Goal: Transaction & Acquisition: Purchase product/service

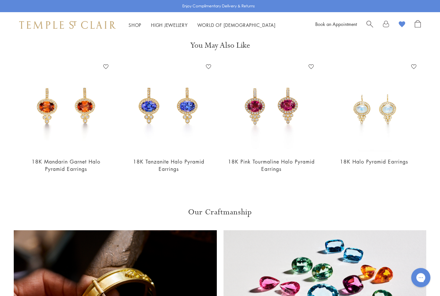
scroll to position [233, 0]
click at [403, 125] on img at bounding box center [374, 107] width 90 height 90
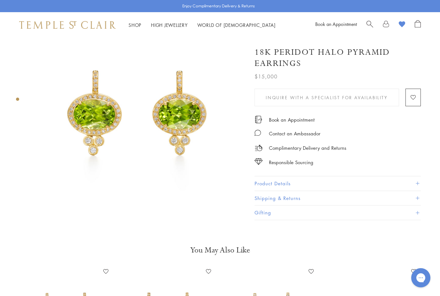
scroll to position [0, 0]
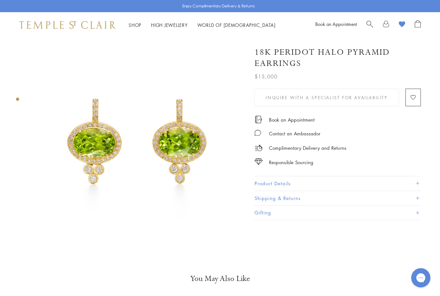
click at [284, 186] on button "Product Details" at bounding box center [338, 183] width 166 height 14
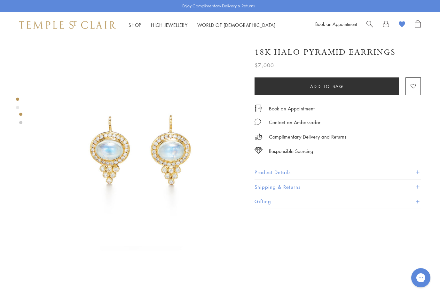
click at [290, 175] on button "Product Details" at bounding box center [338, 172] width 166 height 14
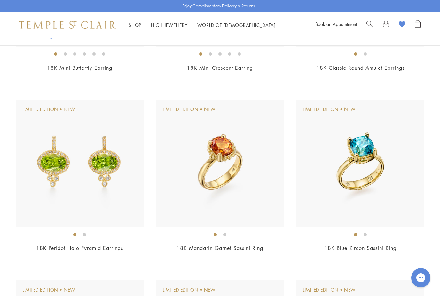
scroll to position [387, 0]
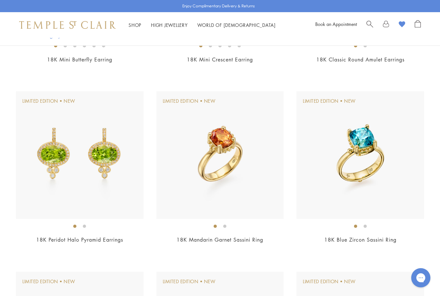
click at [123, 156] on img at bounding box center [80, 155] width 128 height 128
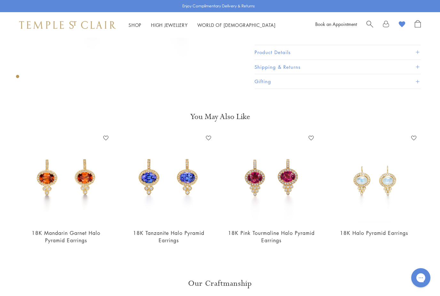
scroll to position [161, 0]
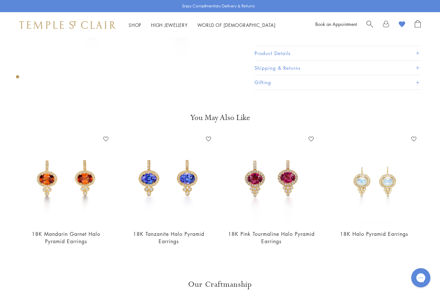
click at [193, 182] on img at bounding box center [169, 179] width 90 height 90
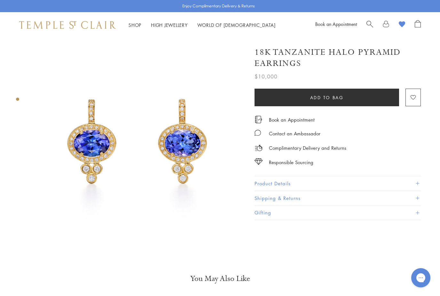
click at [271, 184] on button "Product Details" at bounding box center [338, 183] width 166 height 14
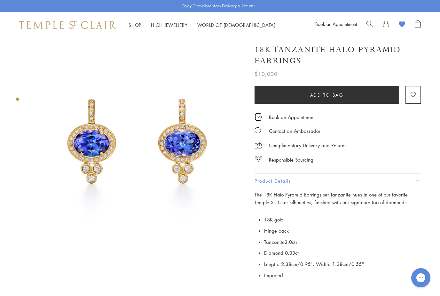
click at [403, 24] on image at bounding box center [402, 24] width 6 height 6
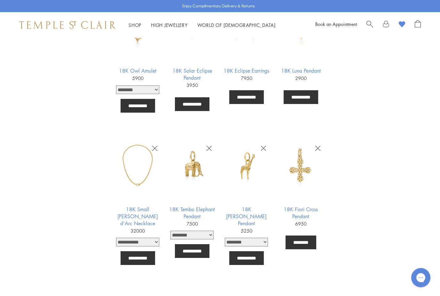
scroll to position [865, 0]
click at [211, 231] on select "******** ********* *********" at bounding box center [192, 235] width 43 height 9
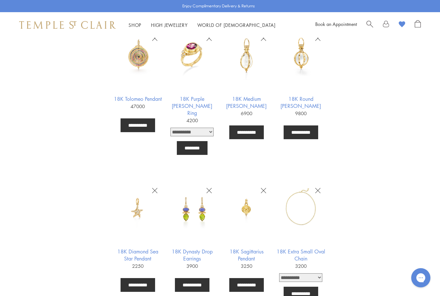
scroll to position [101, 0]
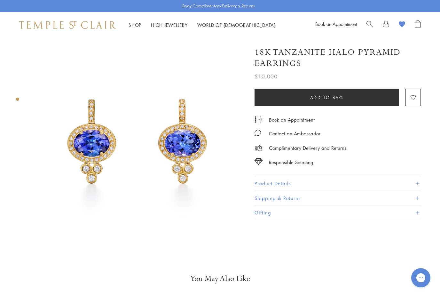
click at [416, 99] on button "Add to Wishlist" at bounding box center [413, 98] width 15 height 18
click at [213, 24] on link "World of [GEOGRAPHIC_DATA][DEMOGRAPHIC_DATA]" at bounding box center [236, 25] width 78 height 6
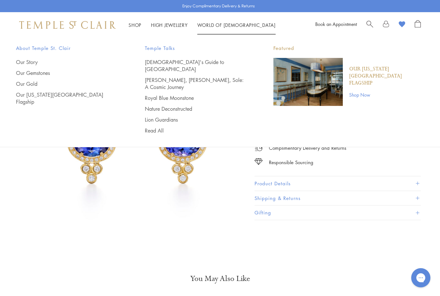
click at [182, 25] on link "High Jewellery High Jewellery" at bounding box center [169, 25] width 37 height 6
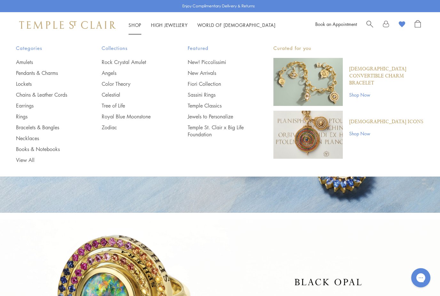
click at [216, 86] on link "Fiori Collection" at bounding box center [218, 83] width 60 height 7
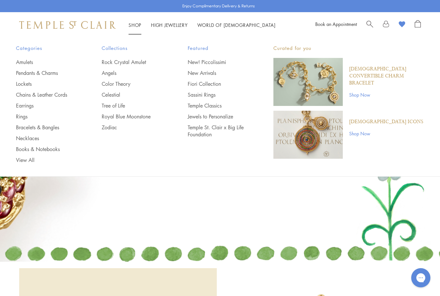
click at [215, 73] on link "New Arrivals" at bounding box center [218, 72] width 60 height 7
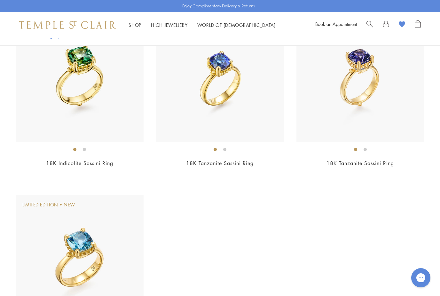
scroll to position [646, 0]
